Goal: Transaction & Acquisition: Purchase product/service

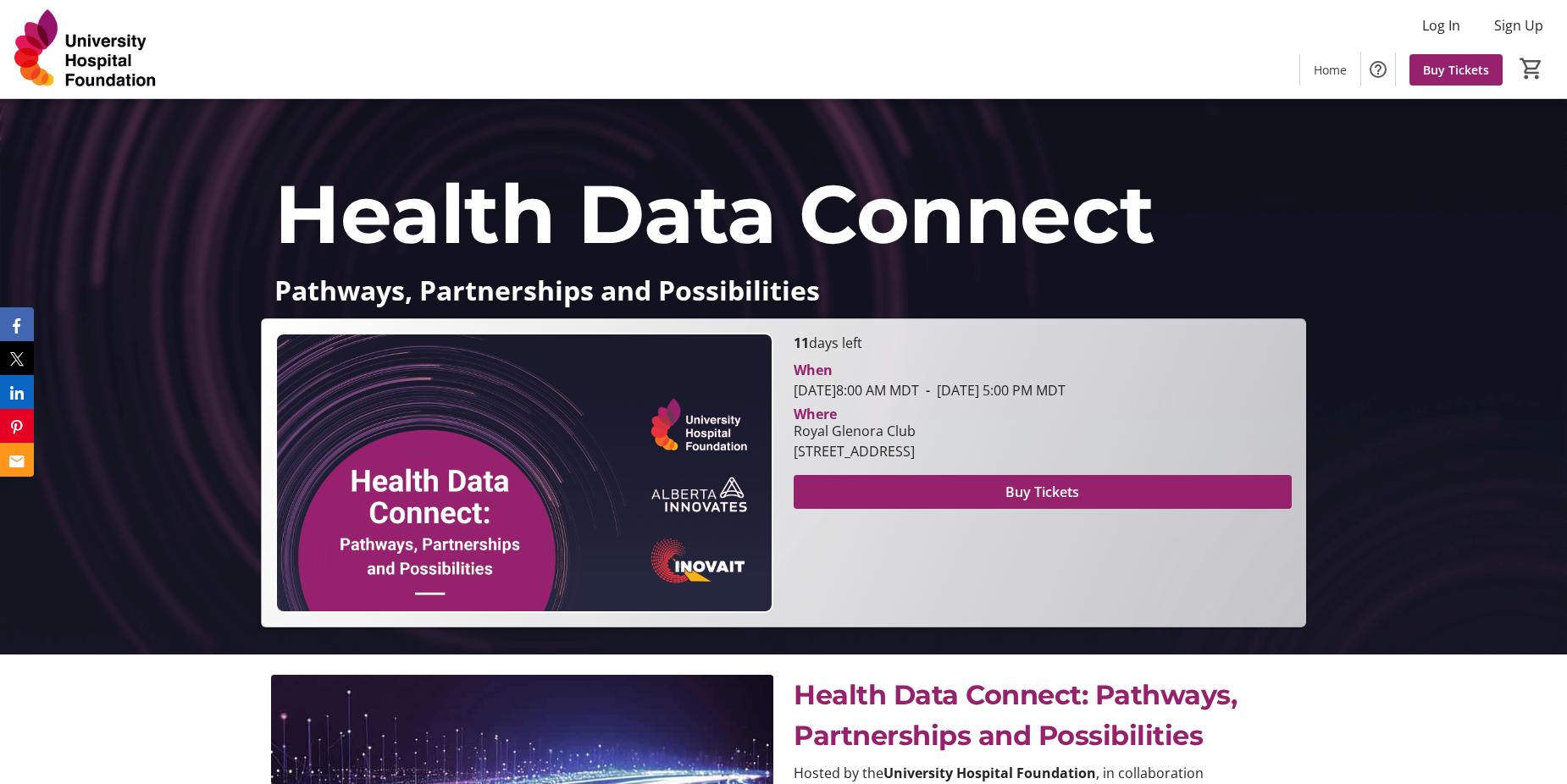
scroll to position [170, 0]
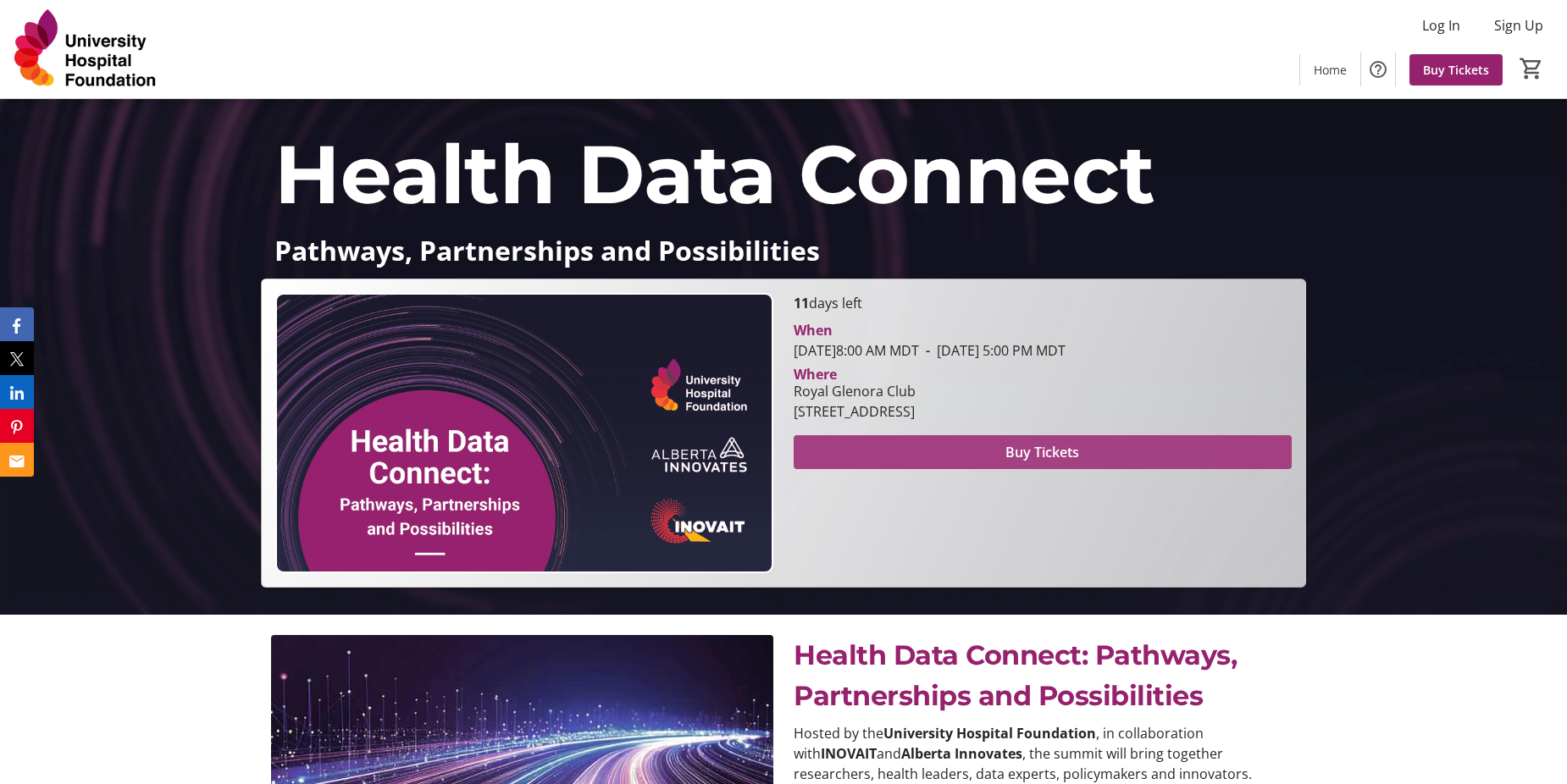
click at [1084, 446] on span at bounding box center [1043, 451] width 498 height 41
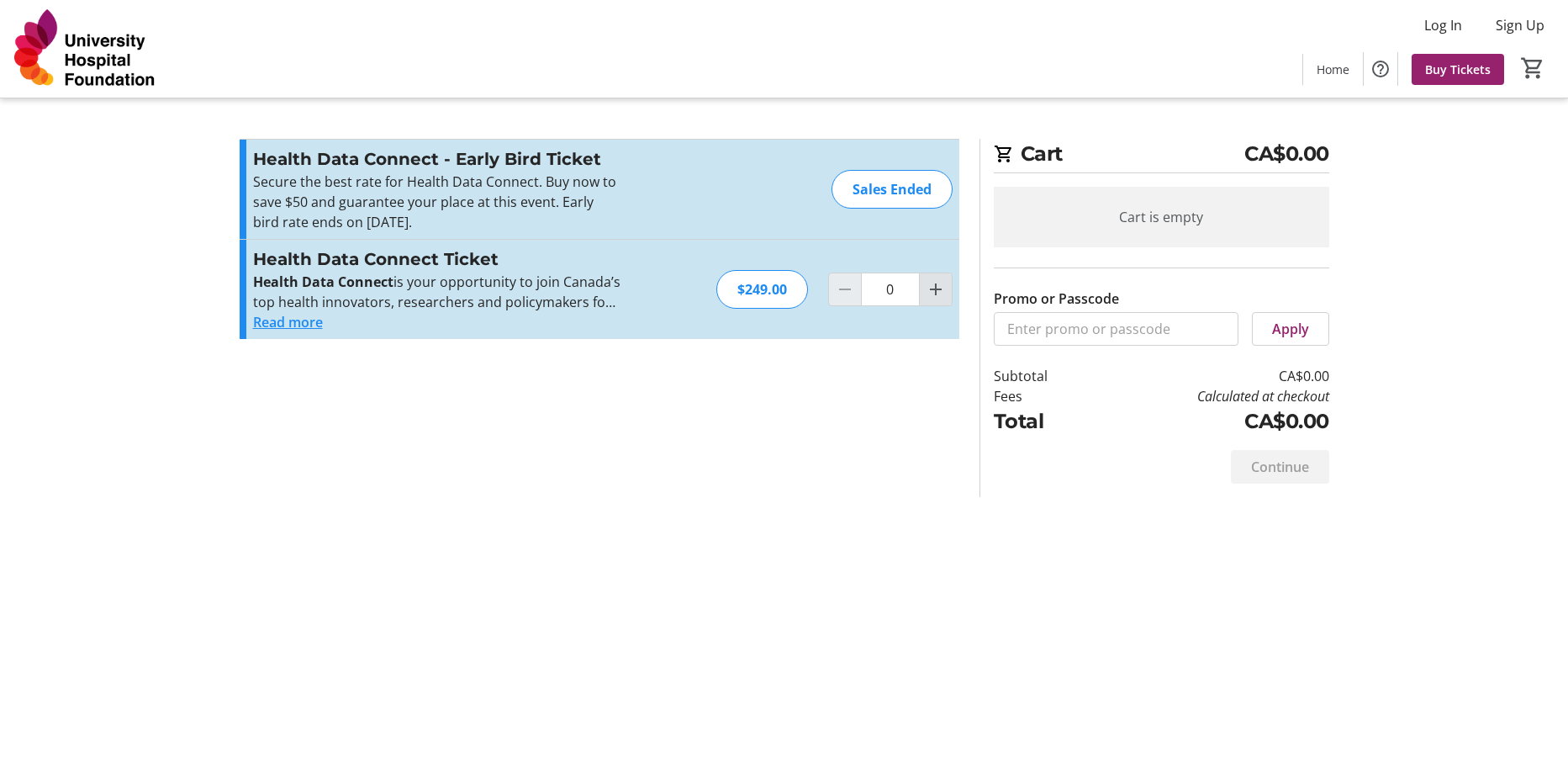
click at [931, 291] on mat-icon "Increment by one" at bounding box center [936, 289] width 21 height 21
type input "1"
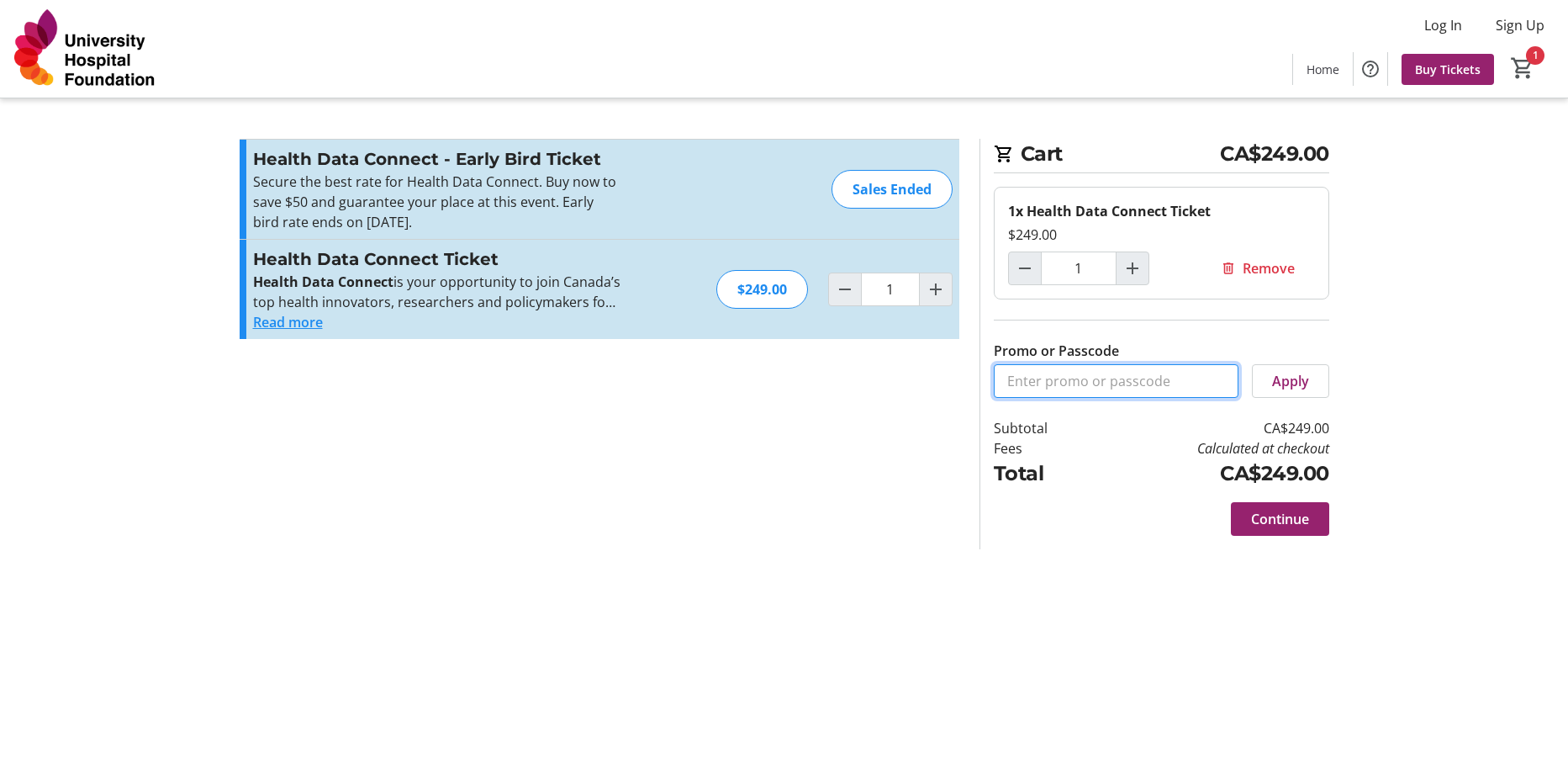
click at [1033, 380] on input "Promo or Passcode" at bounding box center [1116, 381] width 244 height 34
type input "CONNECT50"
click at [1297, 376] on span "Apply" at bounding box center [1291, 381] width 37 height 21
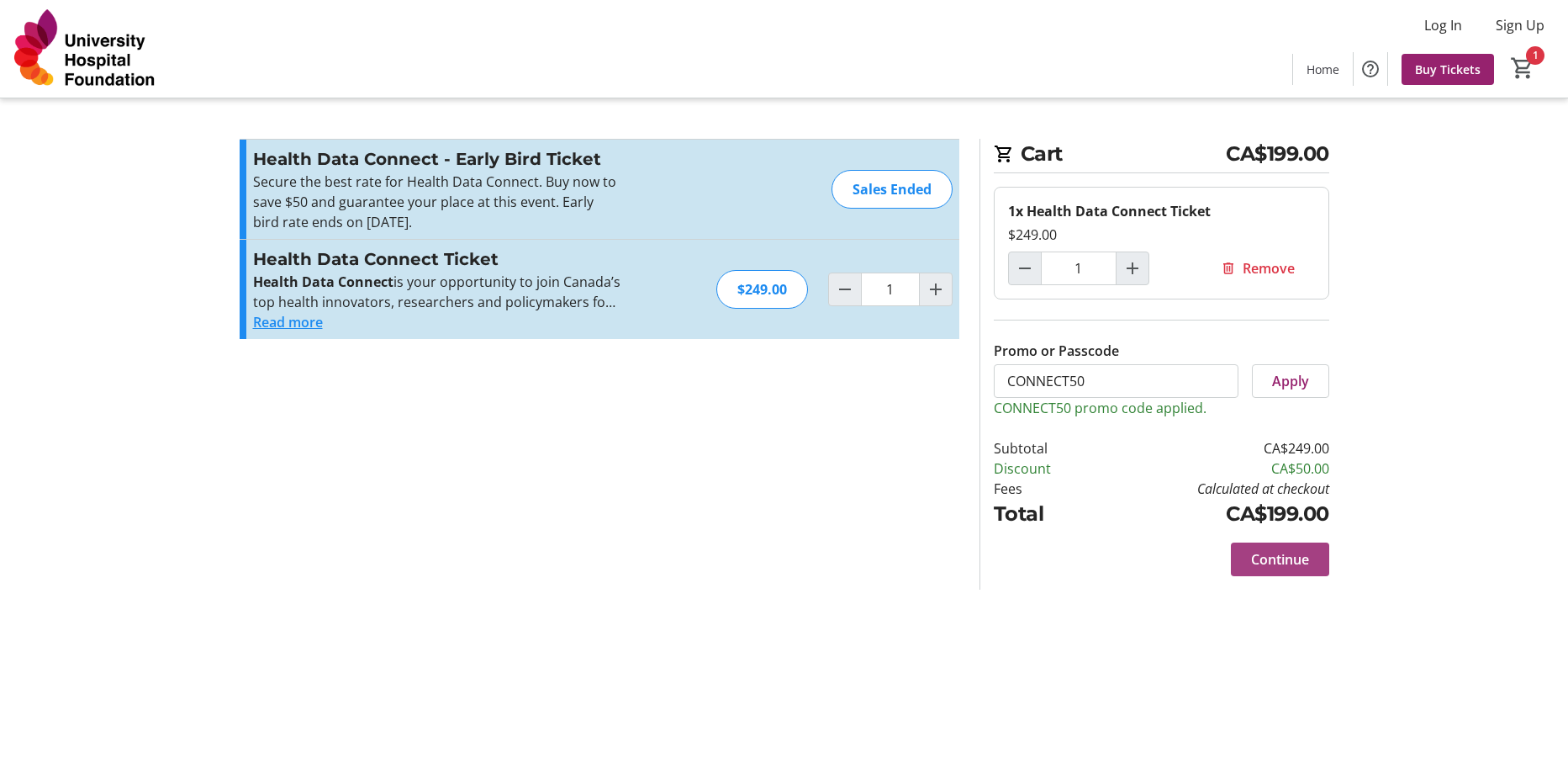
click at [1300, 565] on span "Continue" at bounding box center [1281, 560] width 58 height 21
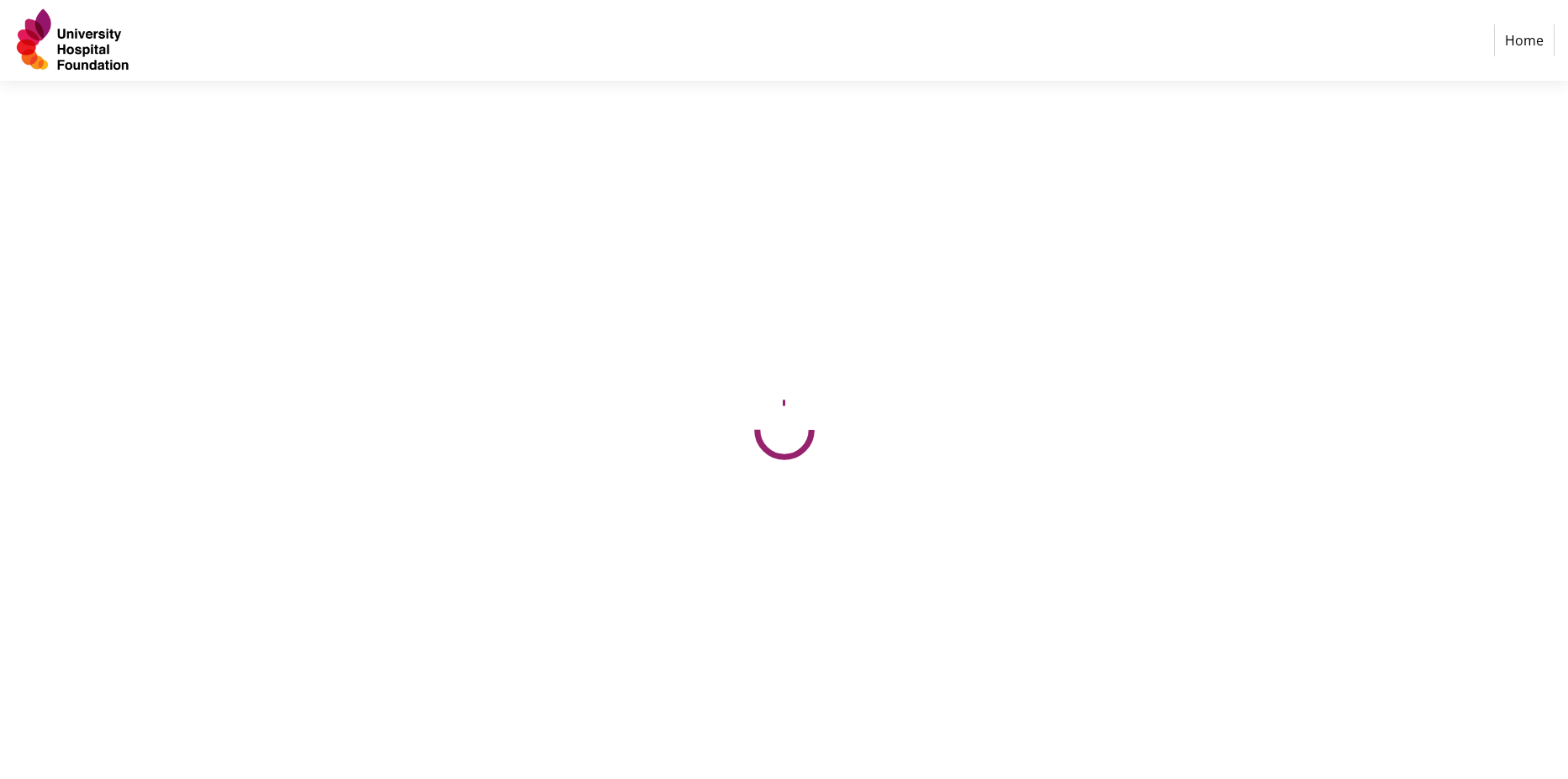
select select "CA"
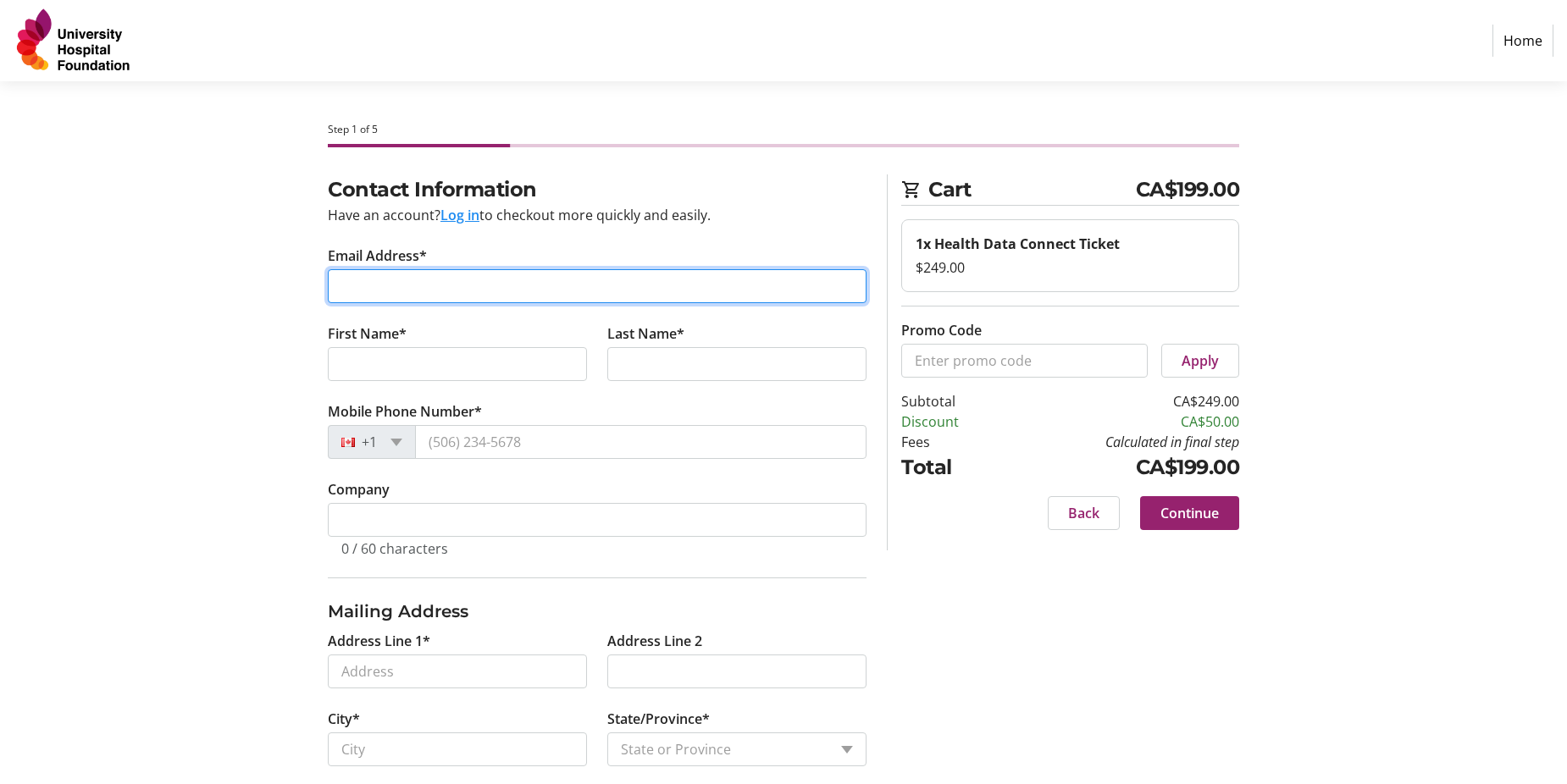
click at [406, 275] on input "Email Address*" at bounding box center [597, 286] width 538 height 34
type input "[PERSON_NAME][EMAIL_ADDRESS][DOMAIN_NAME]"
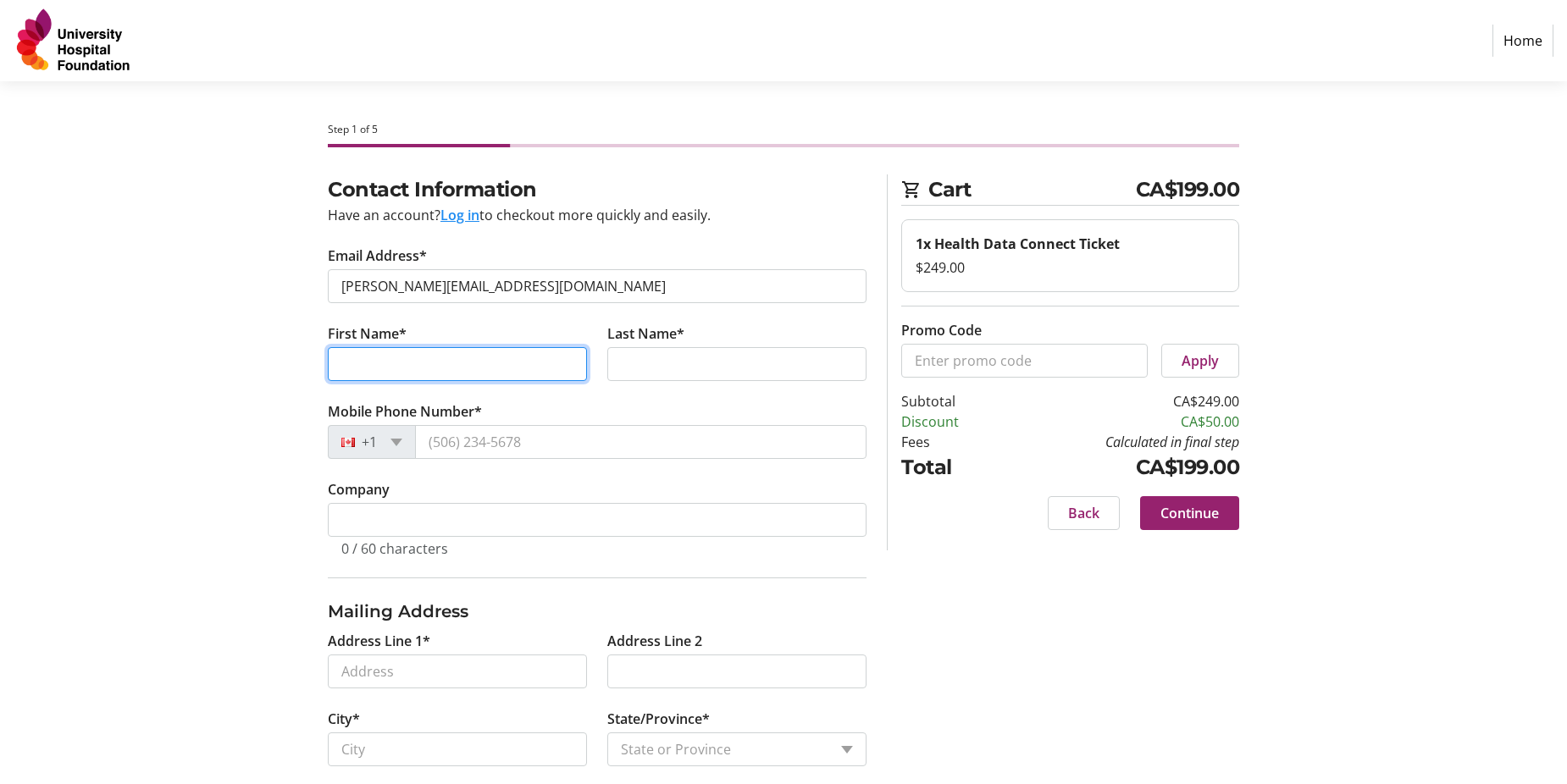
click at [481, 368] on input "First Name*" at bounding box center [457, 364] width 259 height 34
type input "[PERSON_NAME]"
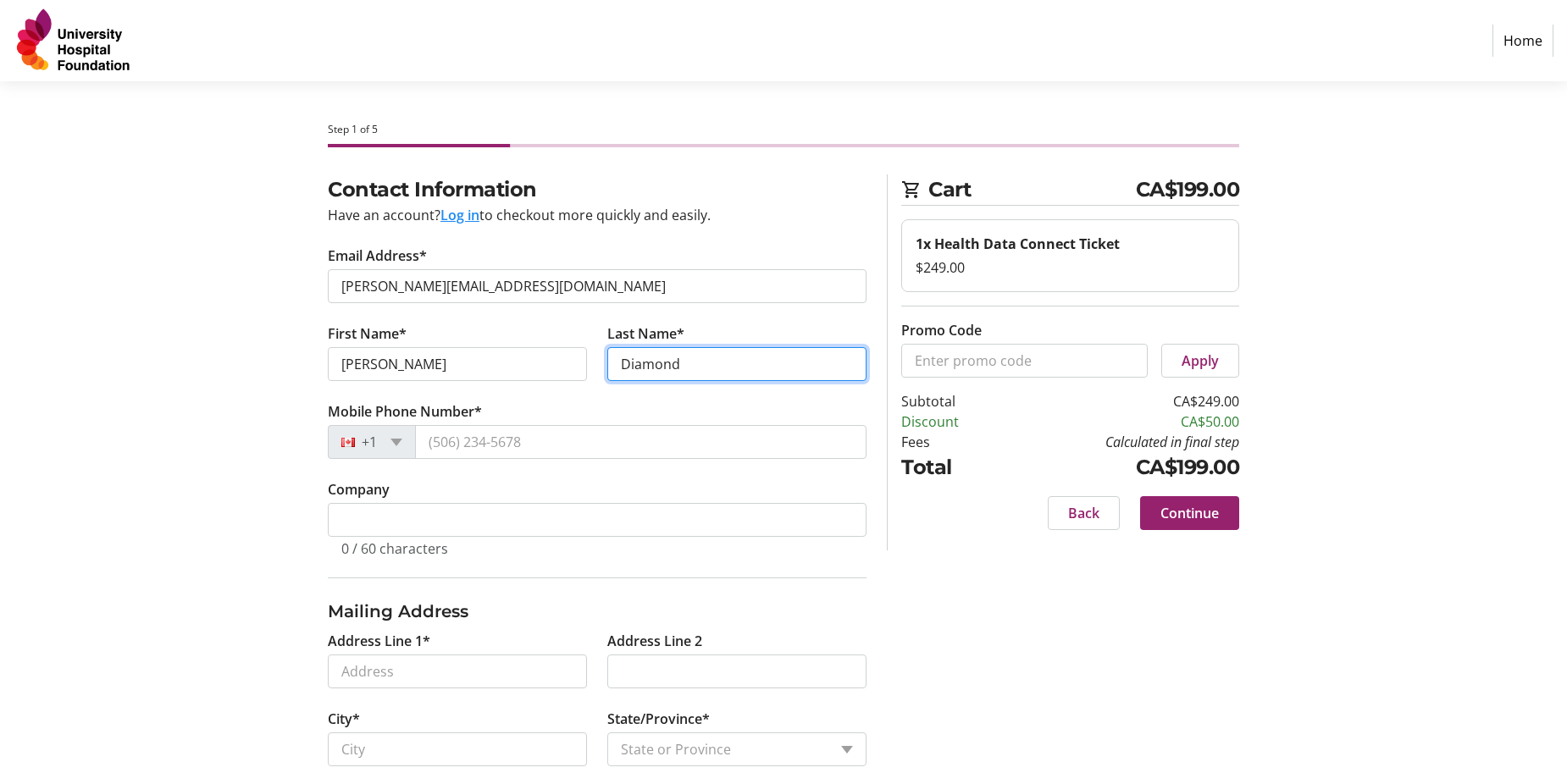
type input "Diamond"
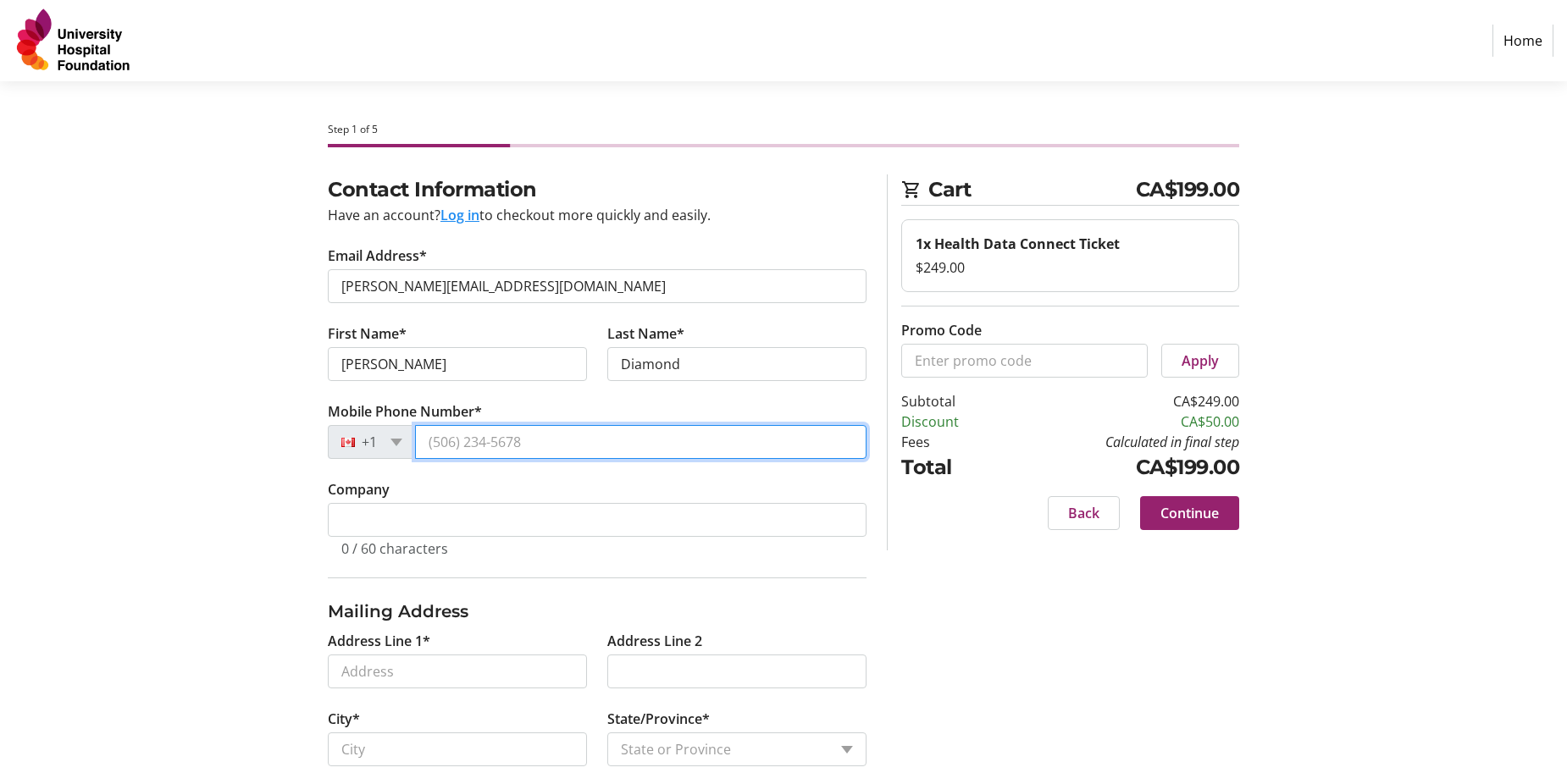
click at [454, 444] on input "Mobile Phone Number*" at bounding box center [640, 442] width 452 height 34
paste input "tel"
type input "[PHONE_NUMBER]"
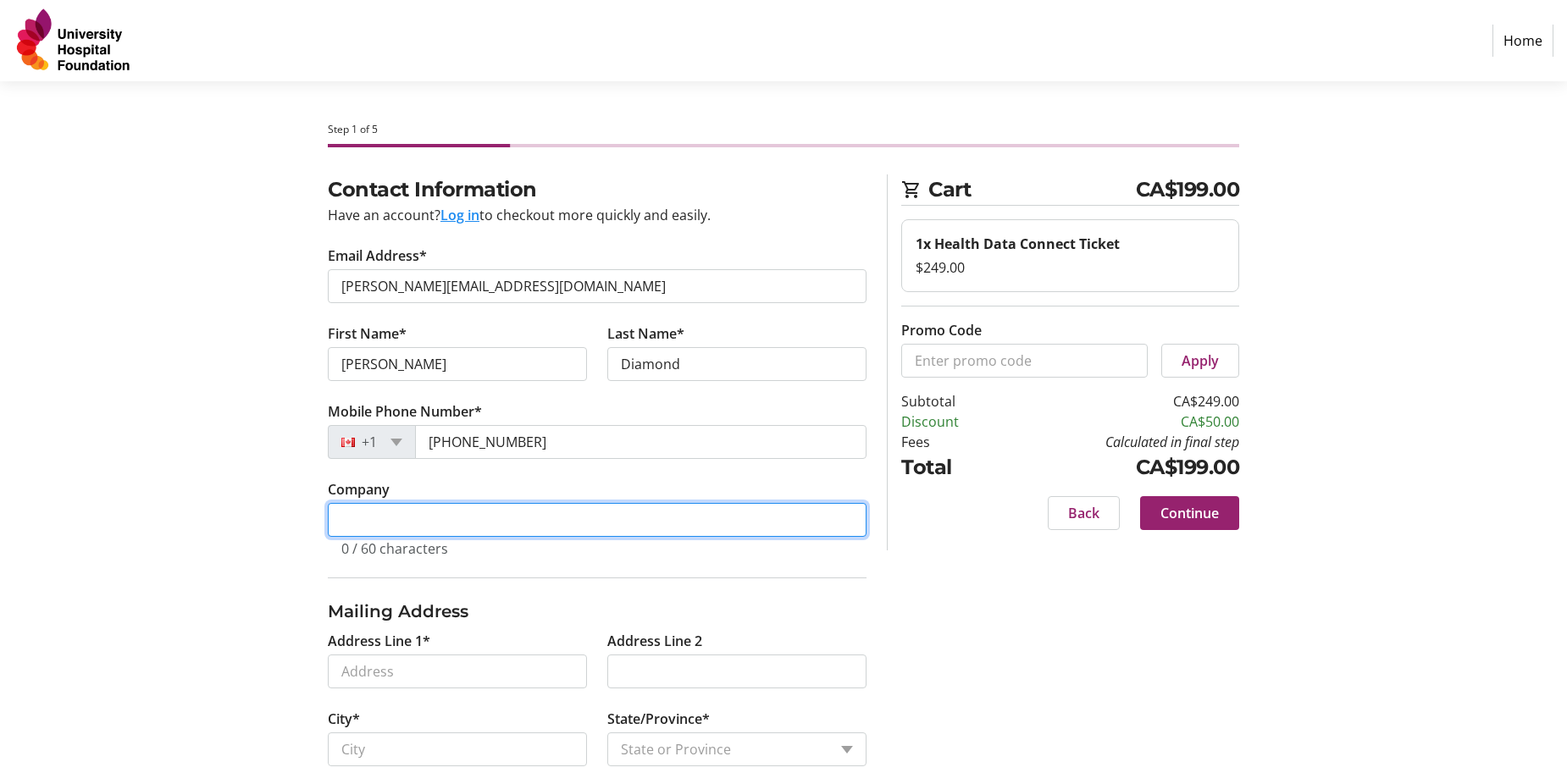
click at [456, 524] on input "Company" at bounding box center [597, 520] width 538 height 34
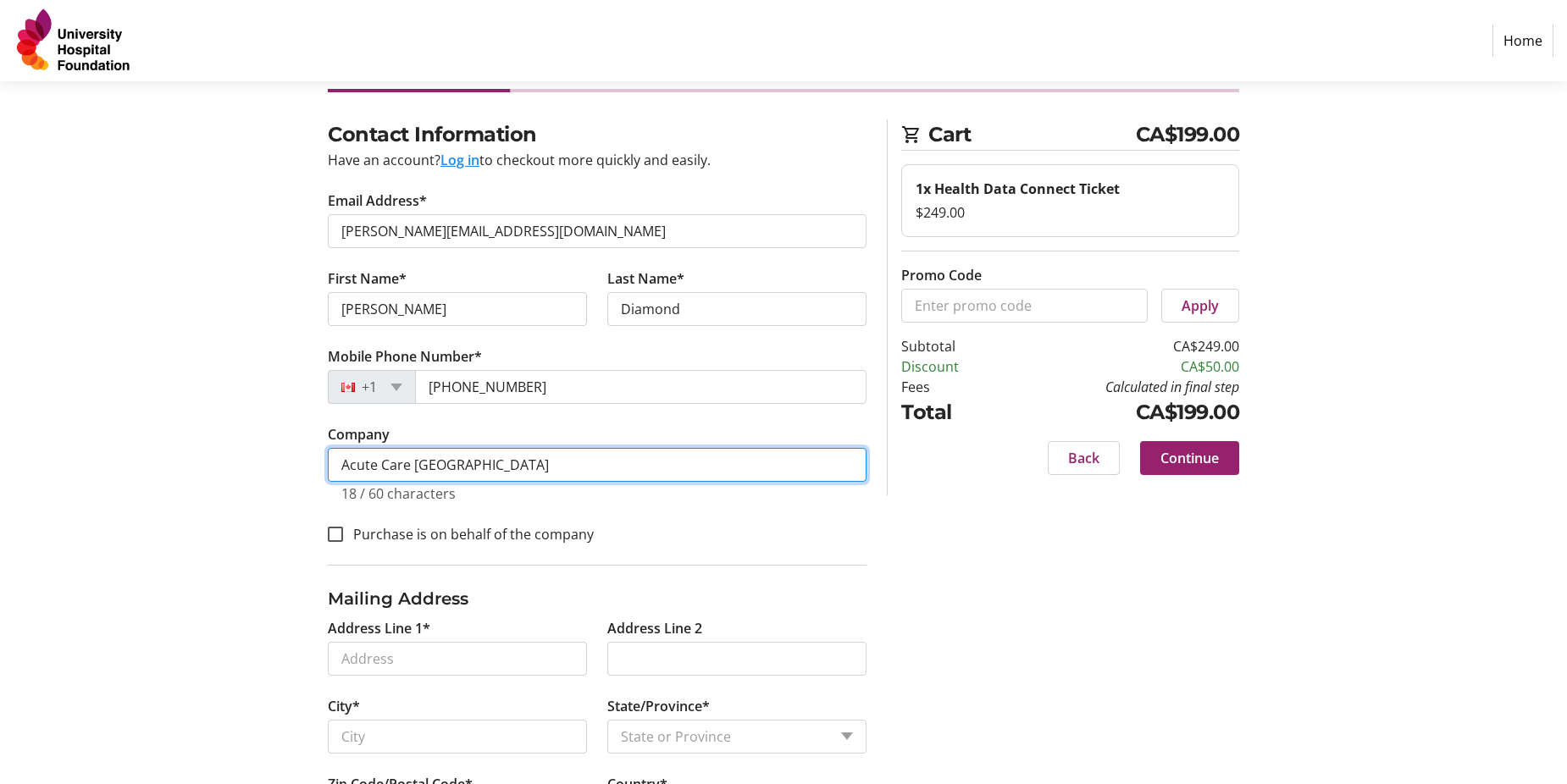
scroll to position [85, 0]
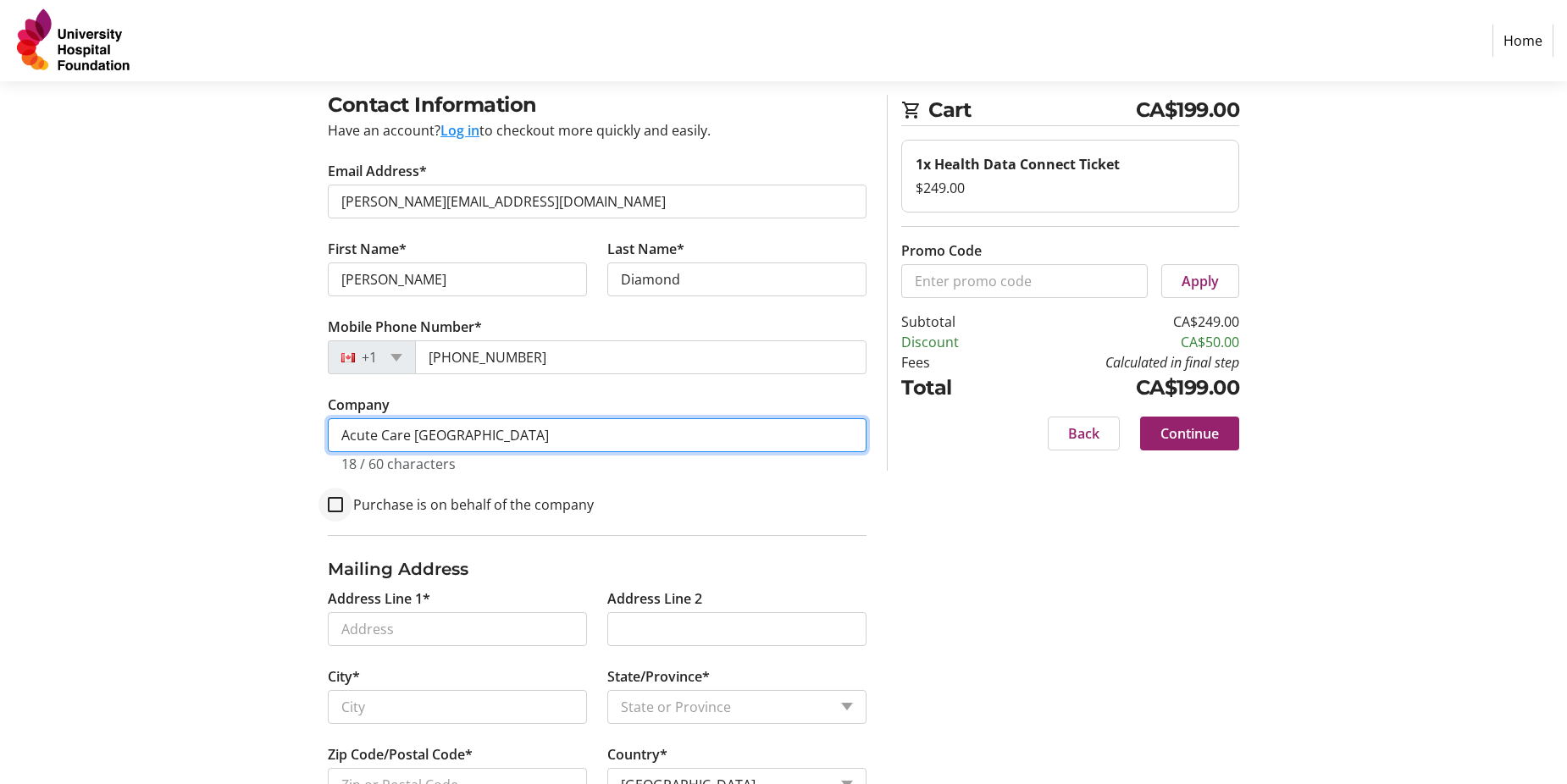
type input "Acute Care [GEOGRAPHIC_DATA]"
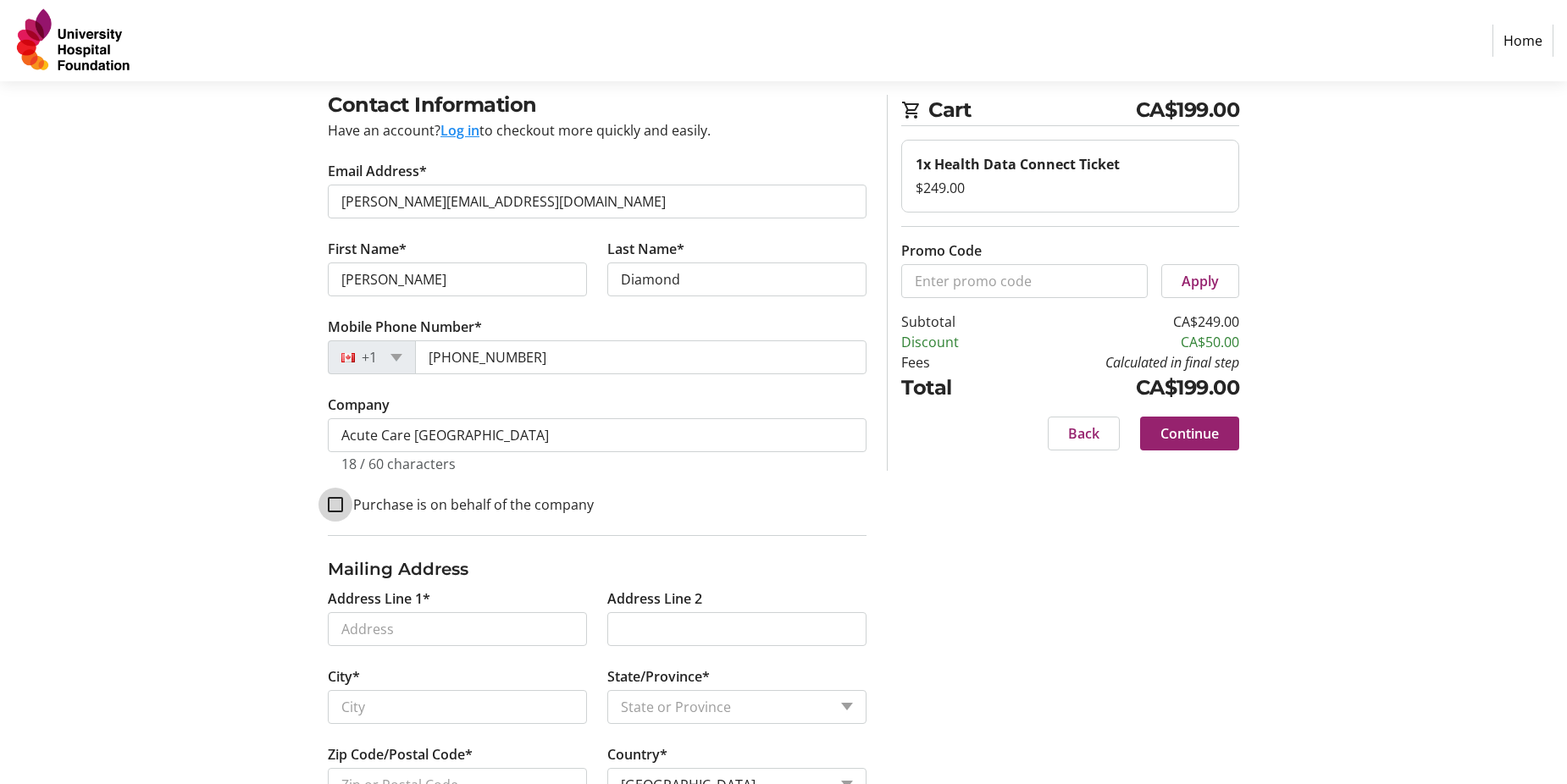
click at [336, 506] on input "Purchase is on behalf of the company" at bounding box center [336, 504] width 15 height 15
checkbox input "true"
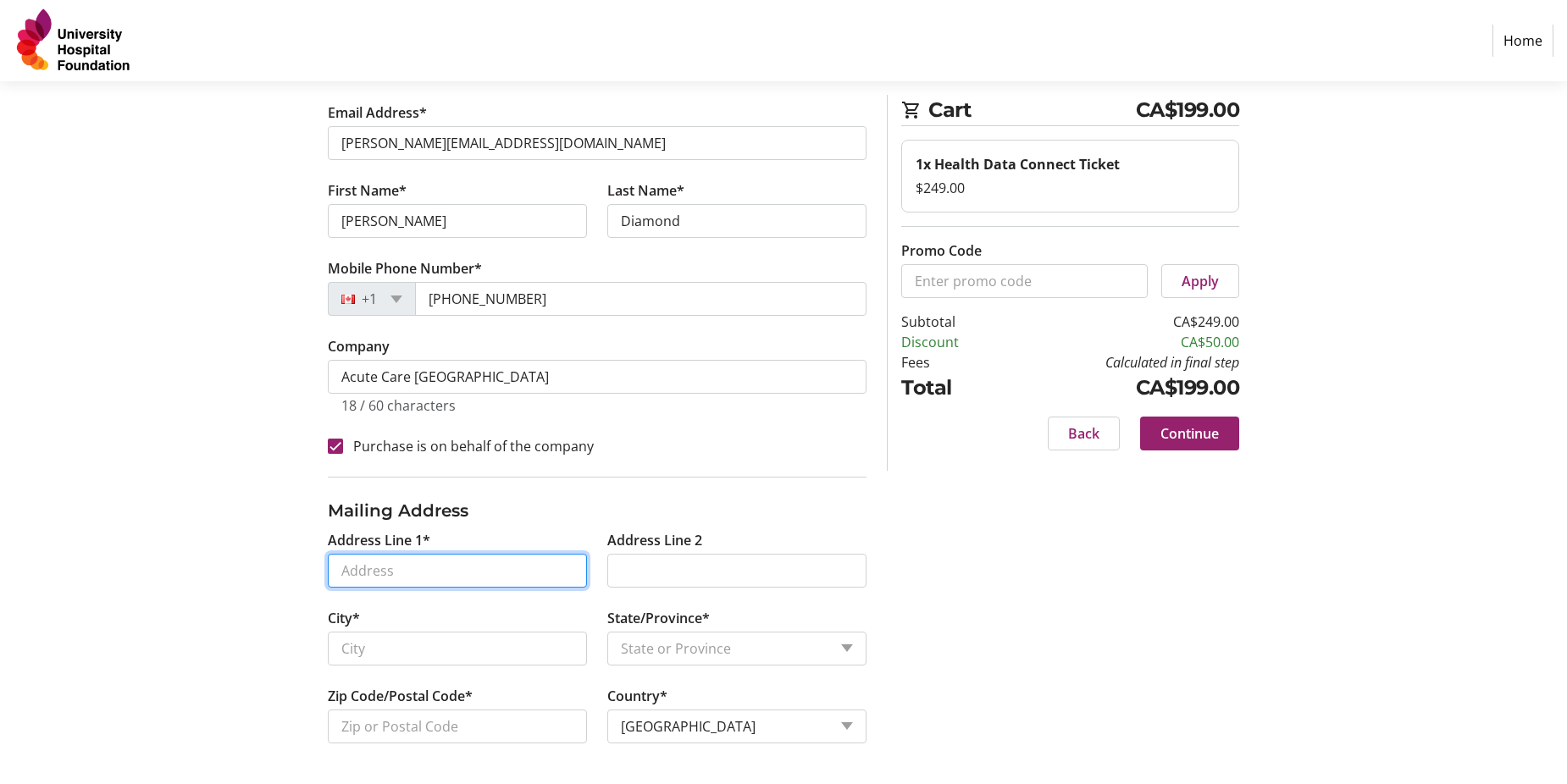
click at [443, 574] on input "Address Line 1*" at bounding box center [457, 571] width 259 height 34
click at [386, 574] on input "10025" at bounding box center [457, 571] width 259 height 34
type input "[STREET_ADDRESS]"
type input "[GEOGRAPHIC_DATA]"
select select "AB"
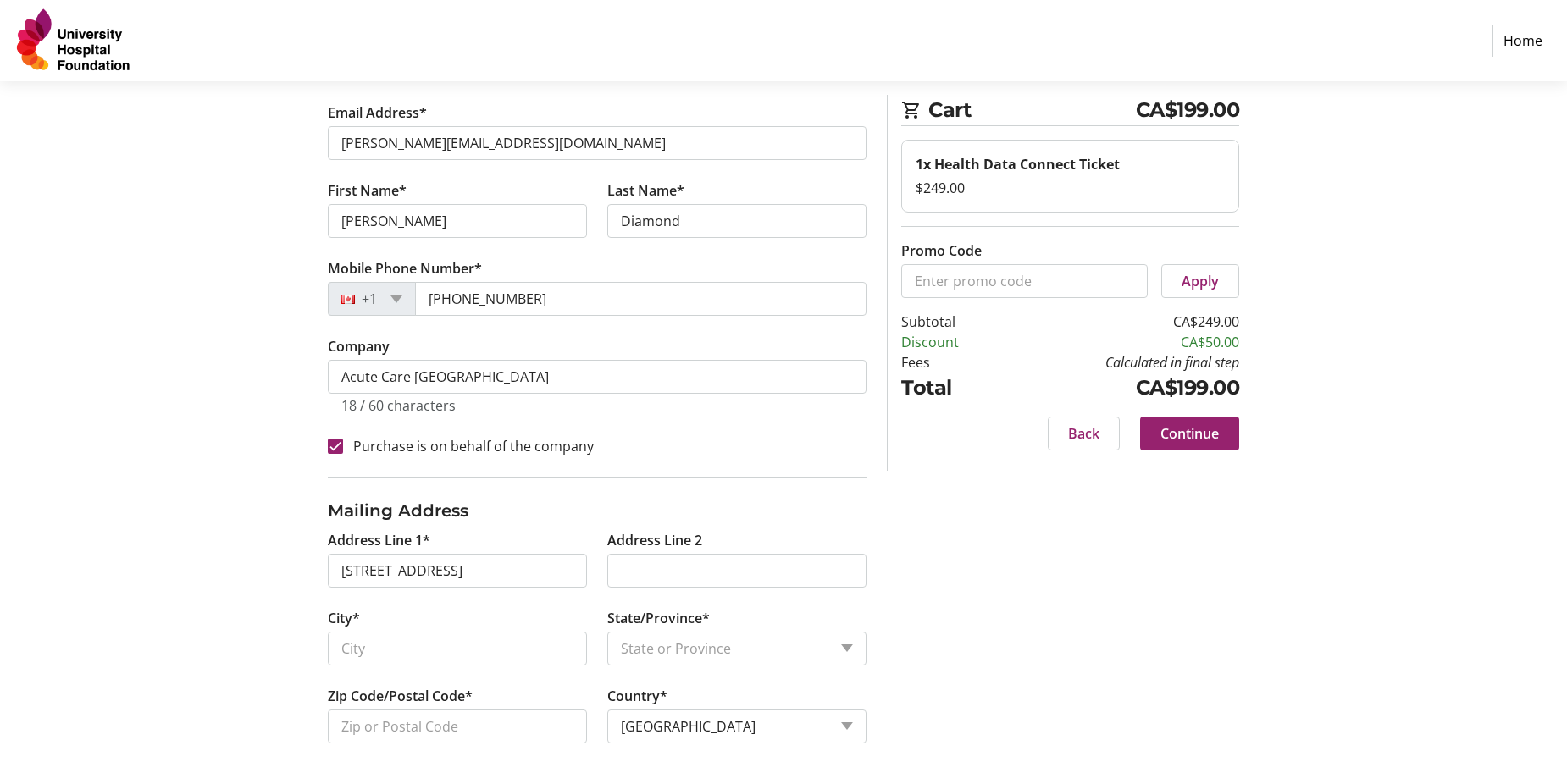
type input "T5J"
click at [638, 569] on input "Address Line 2" at bounding box center [736, 571] width 259 height 34
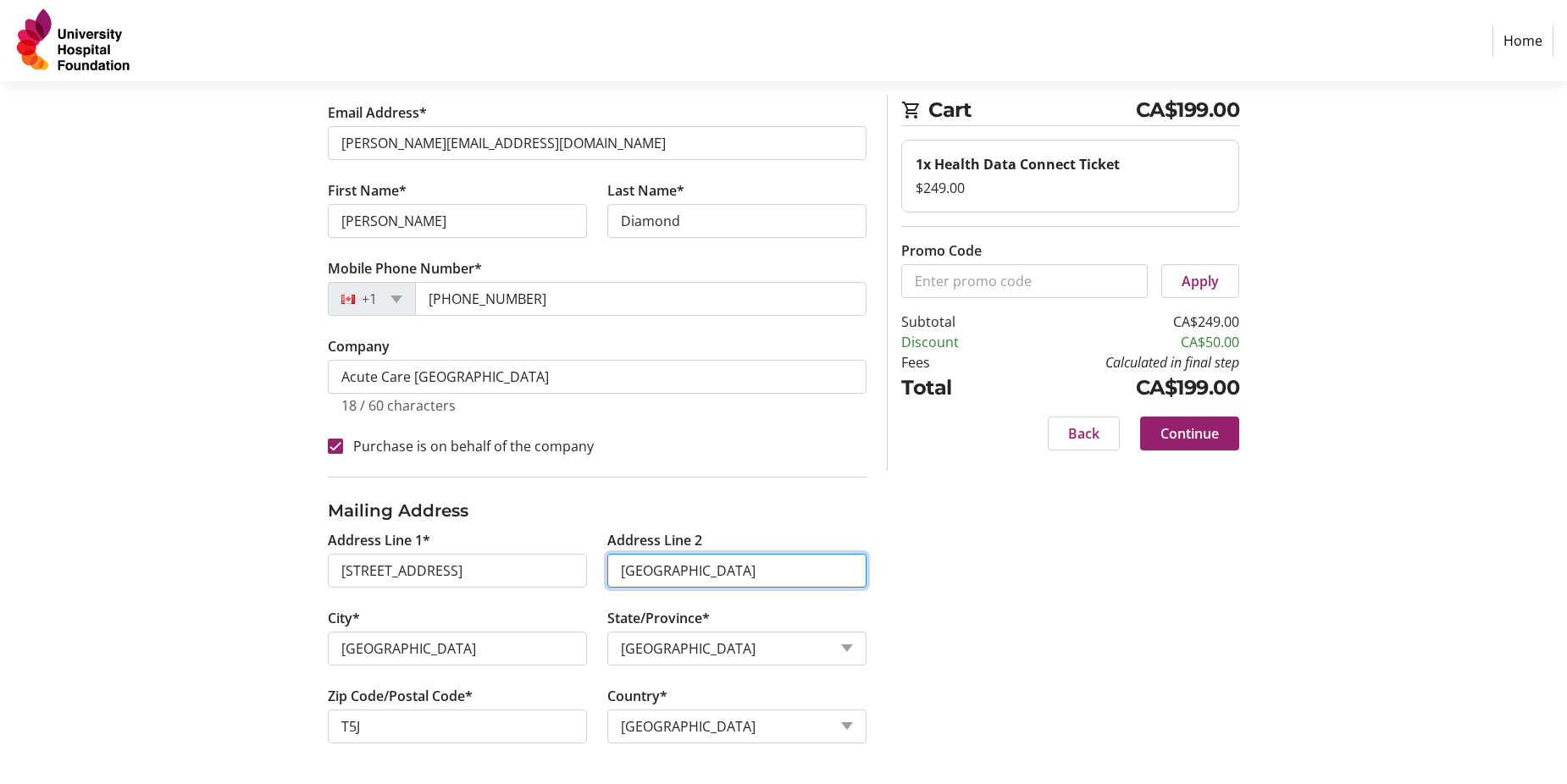
type input "[GEOGRAPHIC_DATA]"
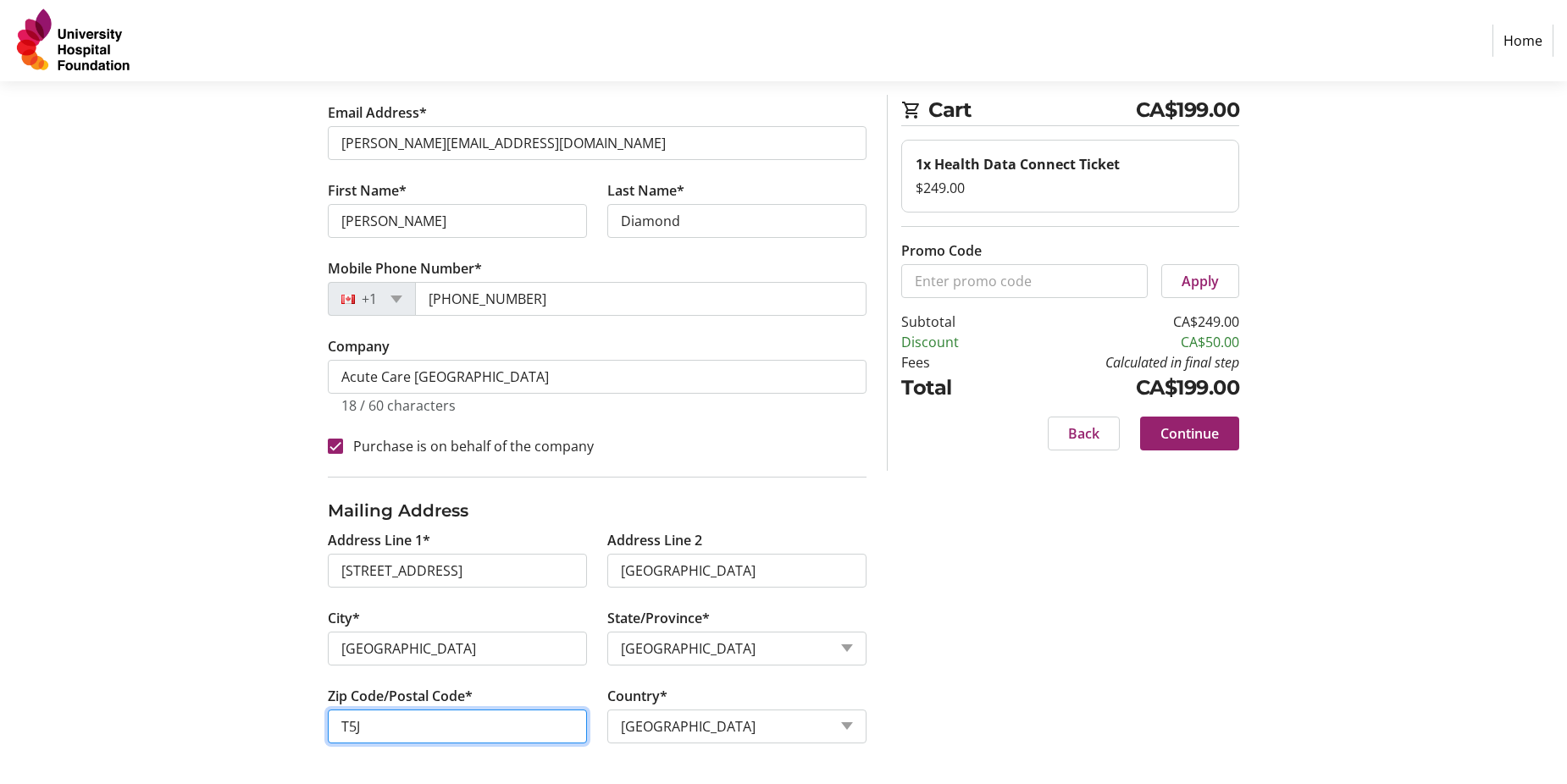
click at [389, 729] on input "T5J" at bounding box center [457, 727] width 259 height 34
type input "T5J 0N3"
click at [1180, 437] on span "Continue" at bounding box center [1190, 433] width 58 height 21
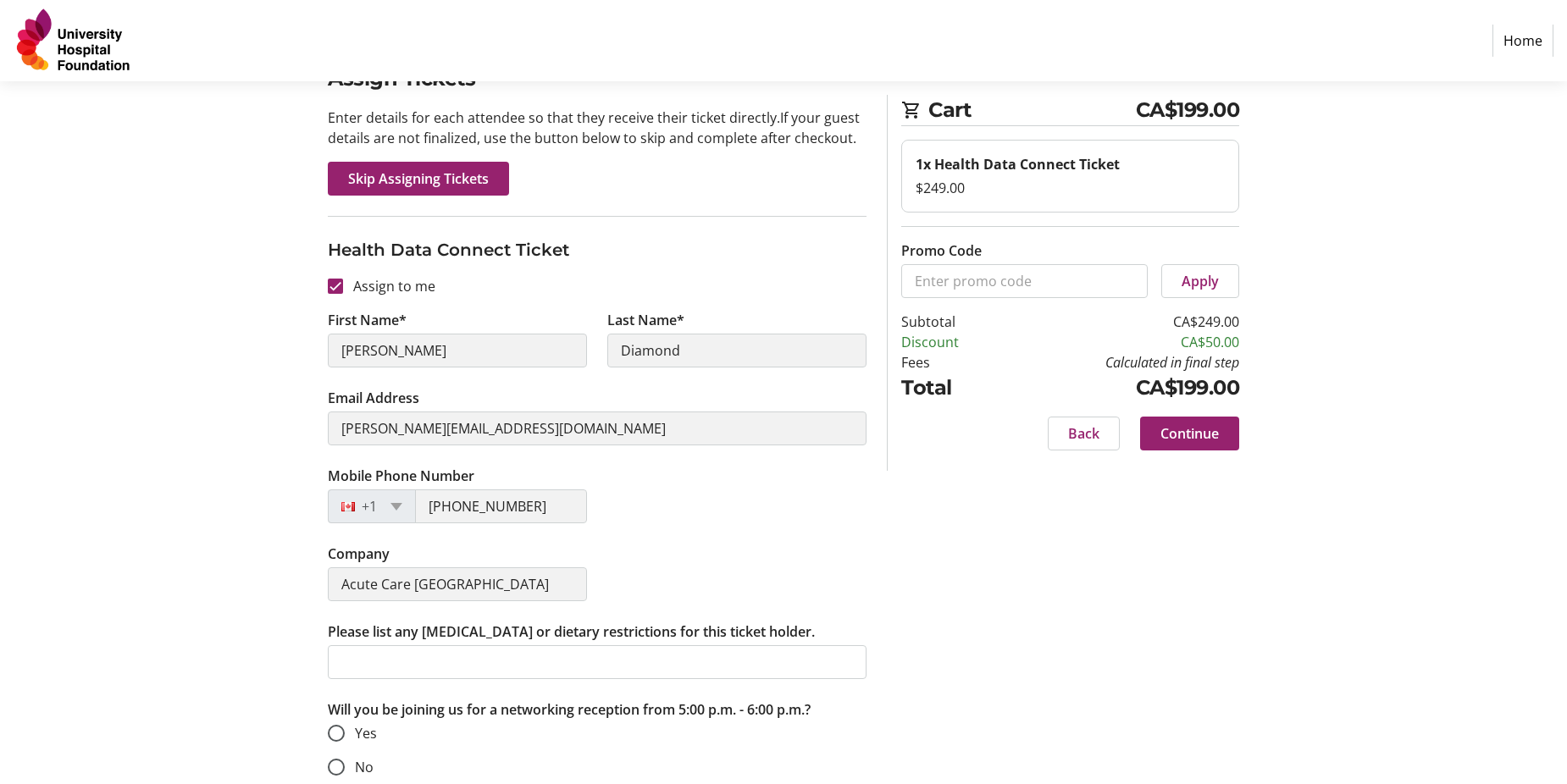
scroll to position [124, 0]
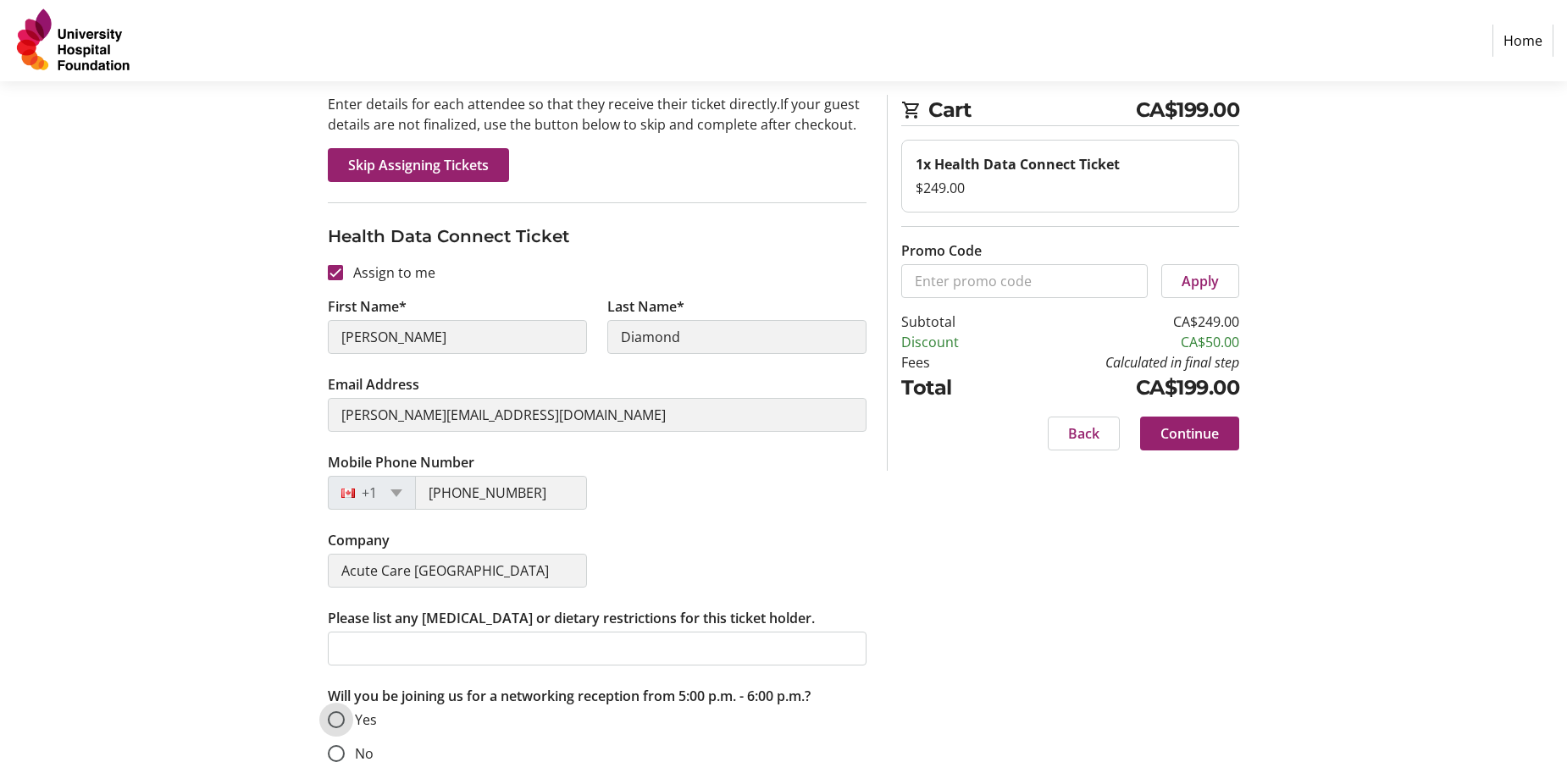
click at [338, 715] on input "Yes" at bounding box center [337, 720] width 17 height 17
radio input "true"
click at [1208, 438] on span "Continue" at bounding box center [1190, 433] width 58 height 21
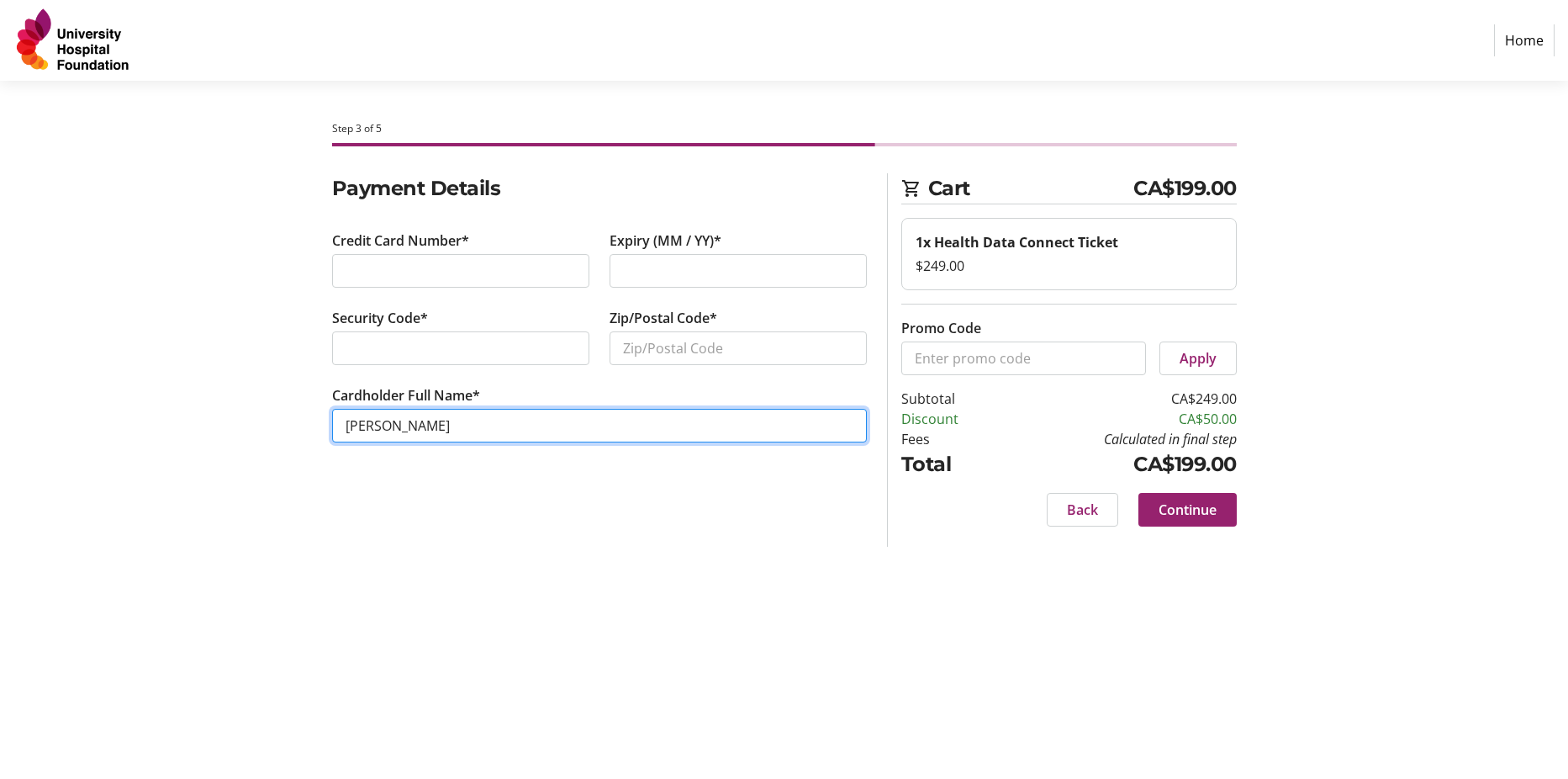
drag, startPoint x: 448, startPoint y: 425, endPoint x: 310, endPoint y: 427, distance: 138.0
click at [310, 427] on div "Payment Details Credit Card Number* Expiry (MM / YY)* Security Code* Zip/Postal…" at bounding box center [784, 360] width 1110 height 374
type input "[PERSON_NAME]"
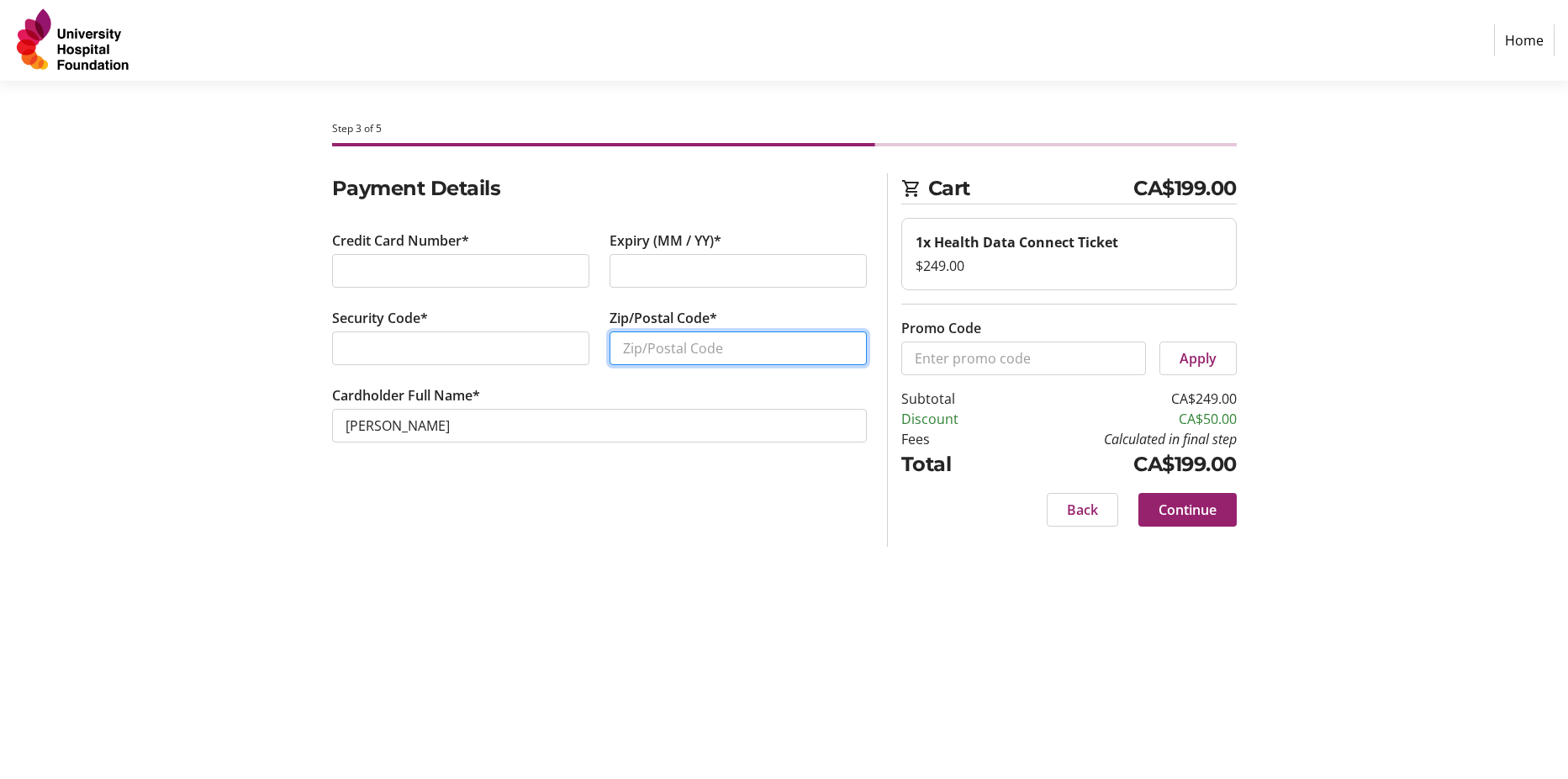
click at [674, 344] on input "Zip/Postal Code*" at bounding box center [738, 348] width 257 height 34
type input "T8H 2Y9"
click at [1205, 508] on span "Continue" at bounding box center [1188, 510] width 58 height 21
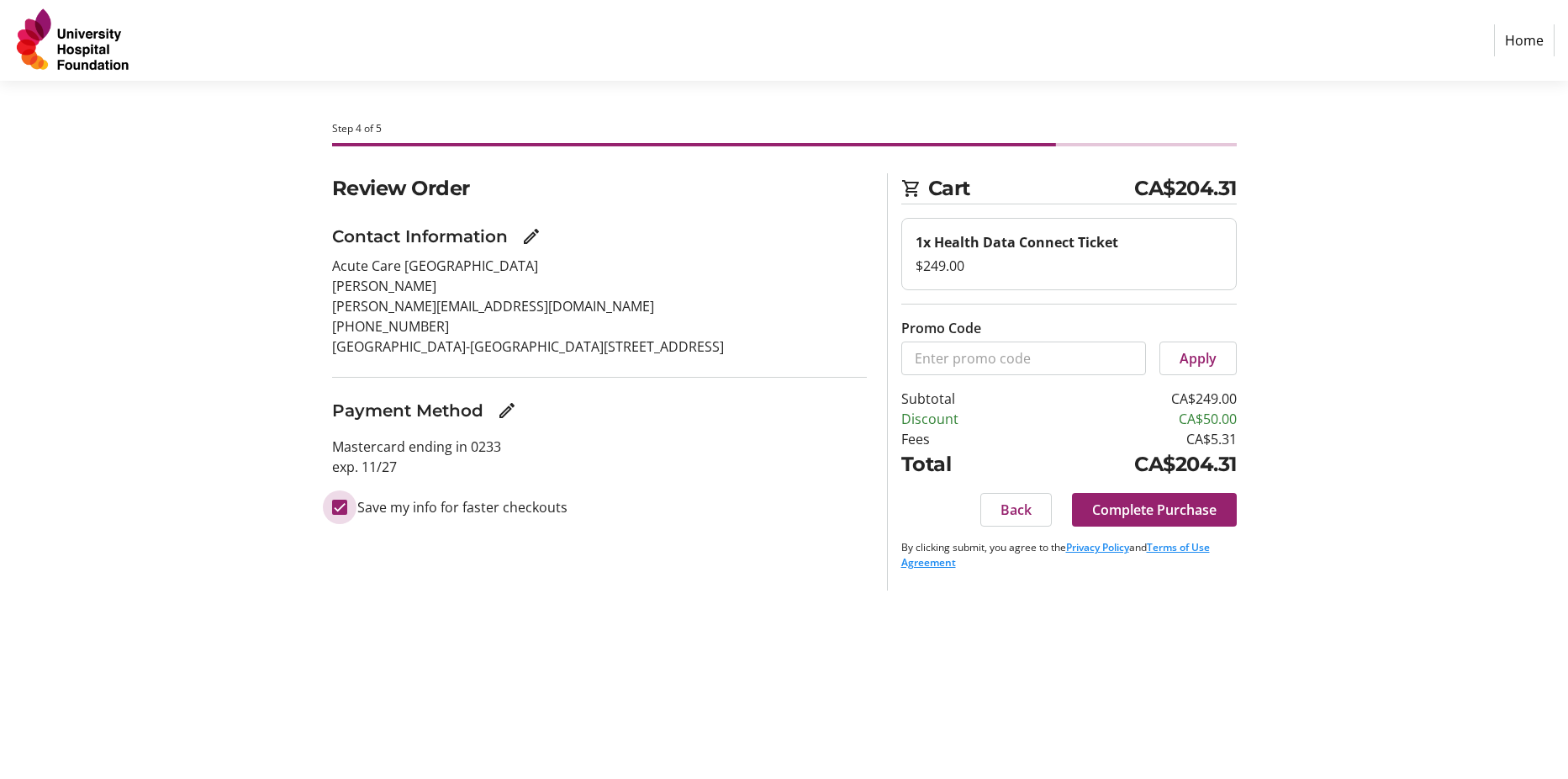
click at [343, 507] on input "Save my info for faster checkouts" at bounding box center [340, 507] width 15 height 15
checkbox input "false"
click at [1187, 509] on span "Complete Purchase" at bounding box center [1154, 510] width 125 height 21
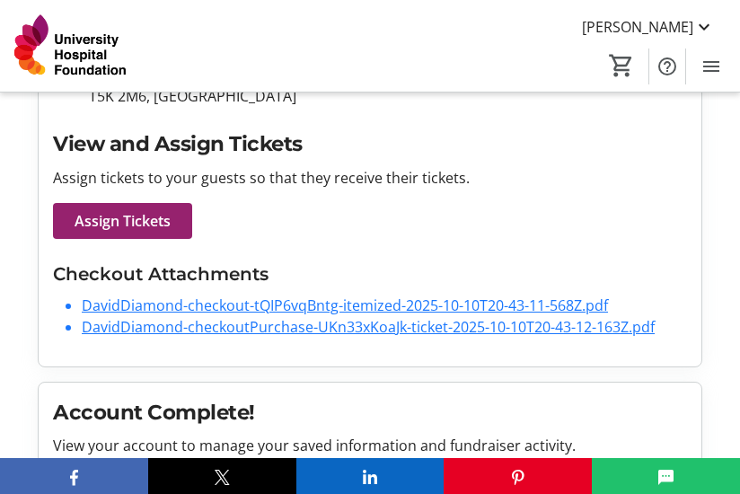
scroll to position [449, 0]
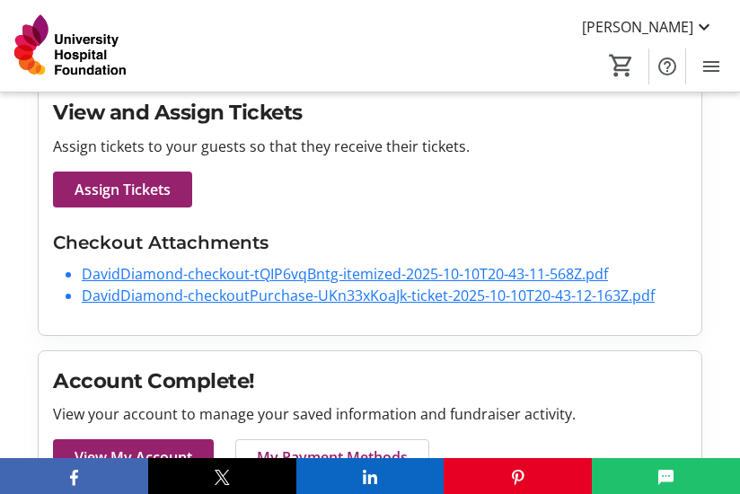
click at [485, 270] on link "DavidDiamond-checkout-tQIP6vqBntg-itemized-2025-10-10T20-43-11-568Z.pdf" at bounding box center [345, 274] width 526 height 20
click at [335, 294] on link "DavidDiamond-checkoutPurchase-UKn33xKoaJk-ticket-2025-10-10T20-43-12-163Z.pdf" at bounding box center [368, 296] width 573 height 20
click at [725, 123] on tr-checkout-order-details-ui "Purchase Complete! check_circle Your receipt has been sent to your email. If yo…" at bounding box center [370, 236] width 740 height 1147
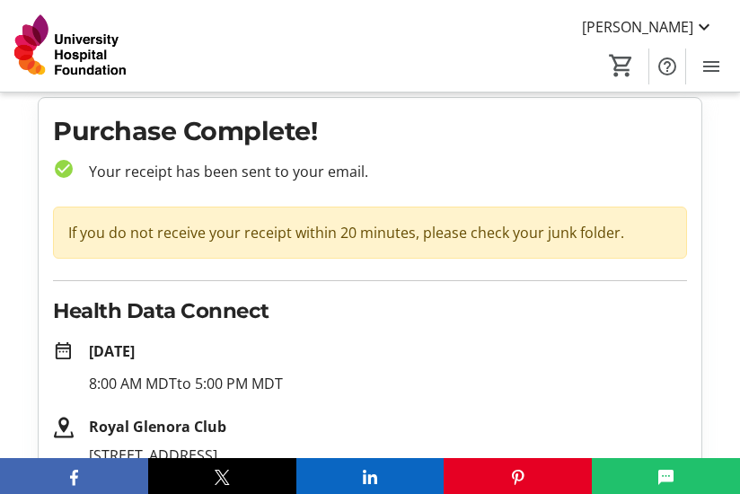
scroll to position [0, 0]
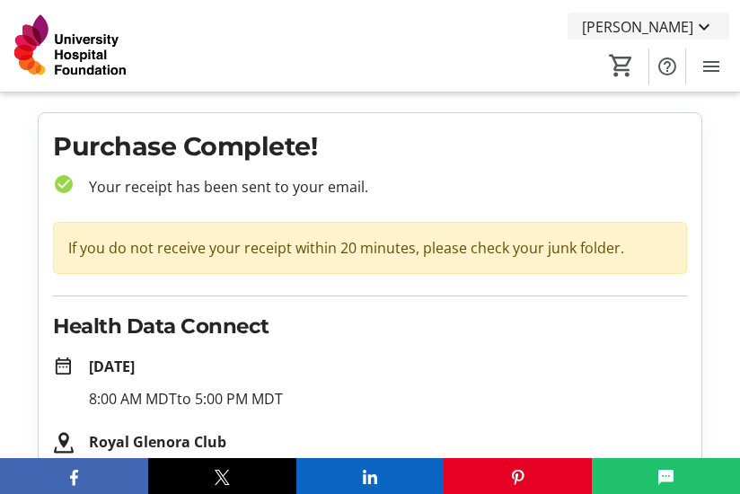
click at [711, 26] on mat-icon at bounding box center [705, 27] width 22 height 22
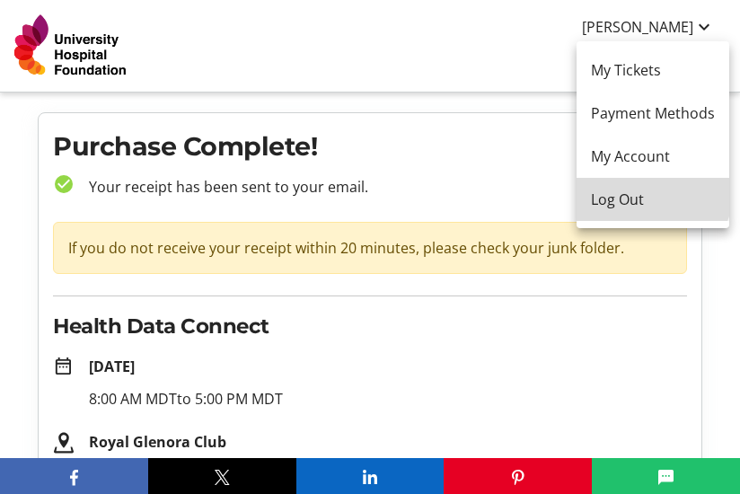
click at [637, 187] on button "Log Out" at bounding box center [653, 199] width 153 height 43
